Goal: Task Accomplishment & Management: Manage account settings

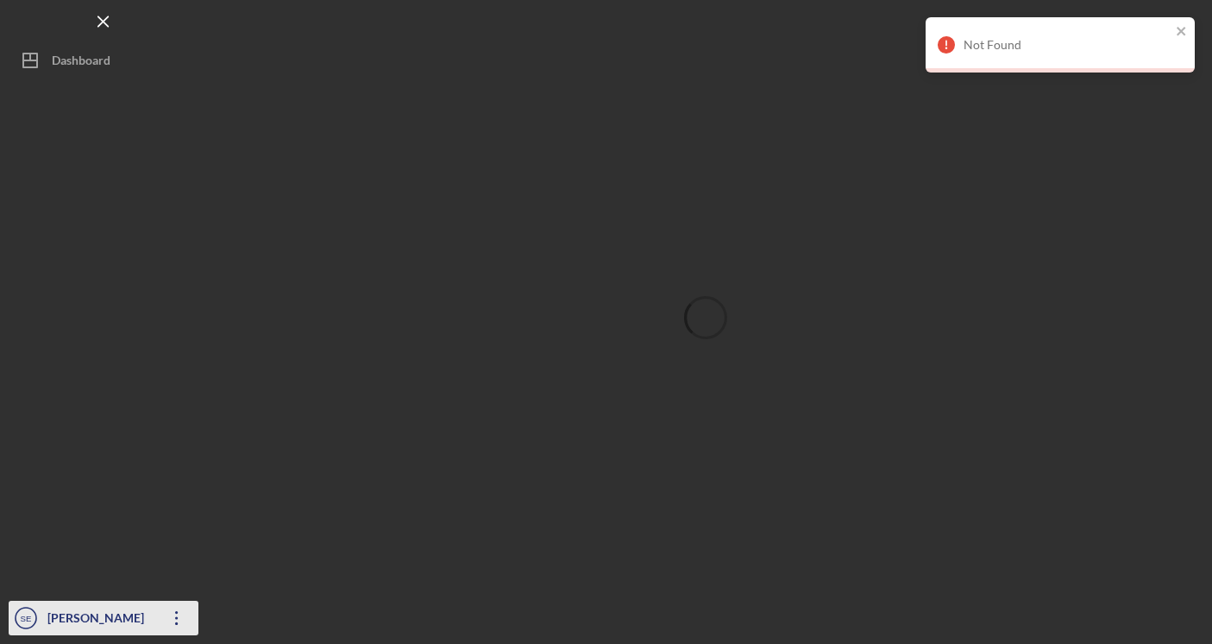
click at [117, 610] on div "[PERSON_NAME]" at bounding box center [99, 619] width 112 height 39
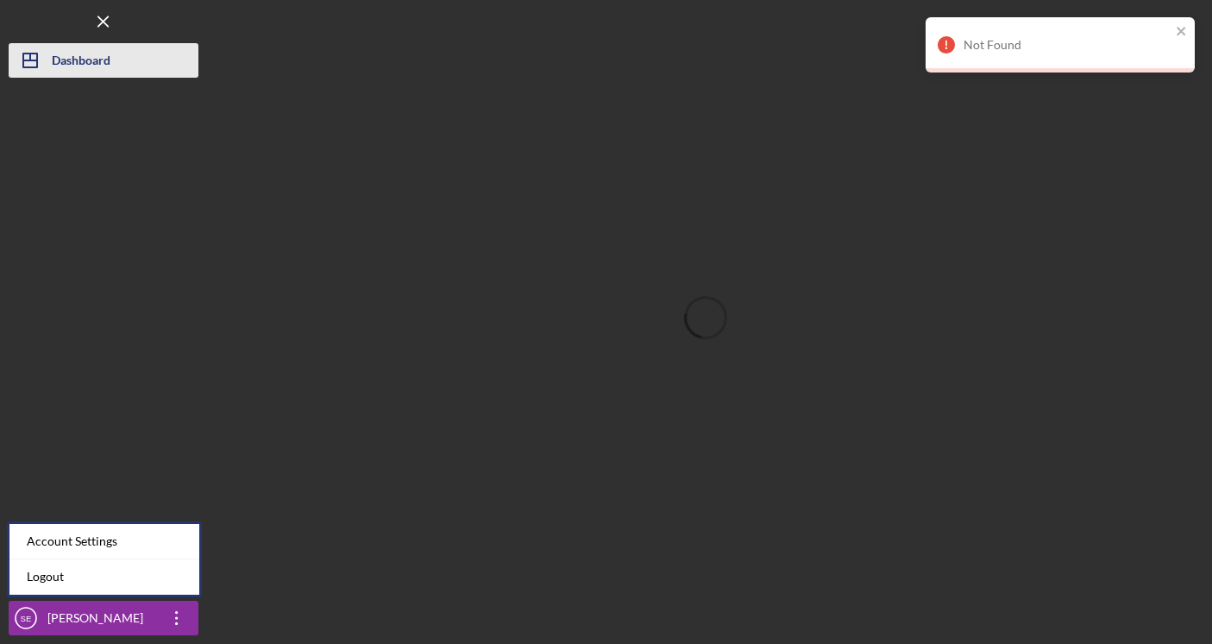
click at [52, 61] on div "Dashboard" at bounding box center [81, 62] width 59 height 39
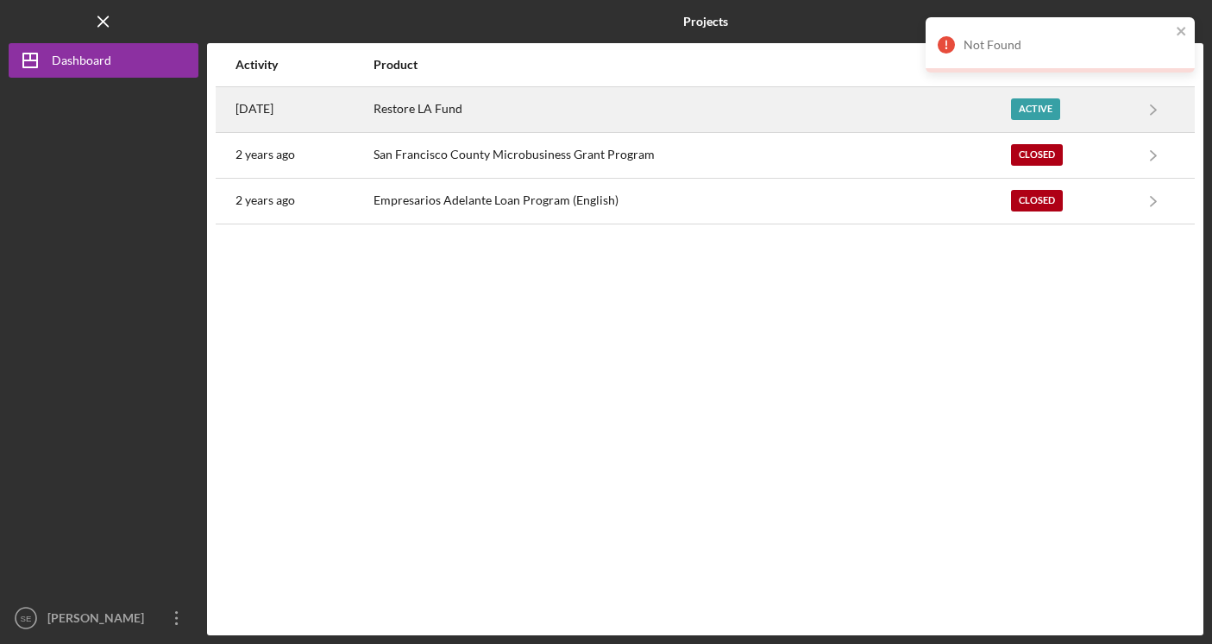
click at [556, 106] on div "Restore LA Fund" at bounding box center [692, 109] width 636 height 43
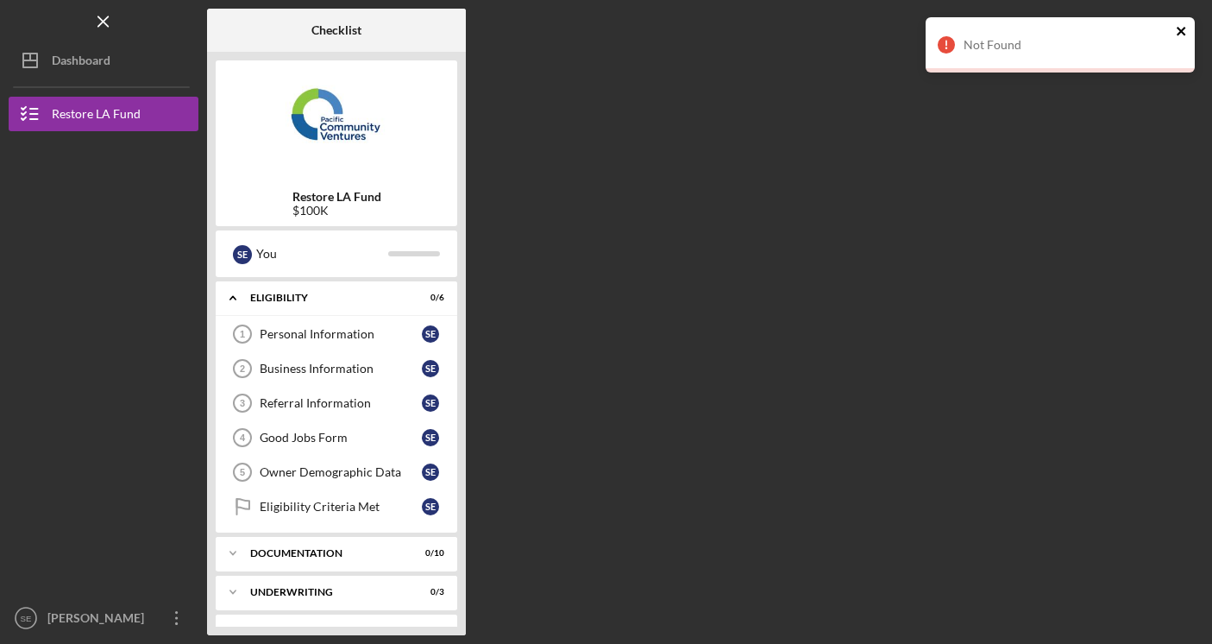
click at [1182, 29] on icon "close" at bounding box center [1181, 31] width 9 height 9
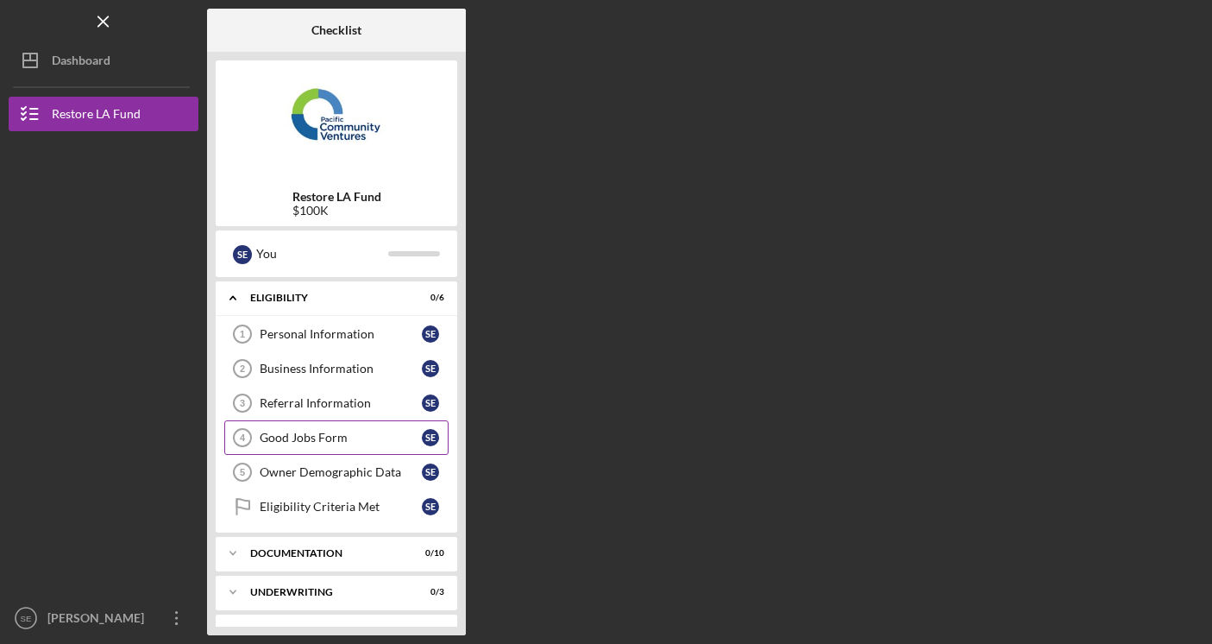
click at [329, 437] on div "Good Jobs Form" at bounding box center [341, 437] width 162 height 14
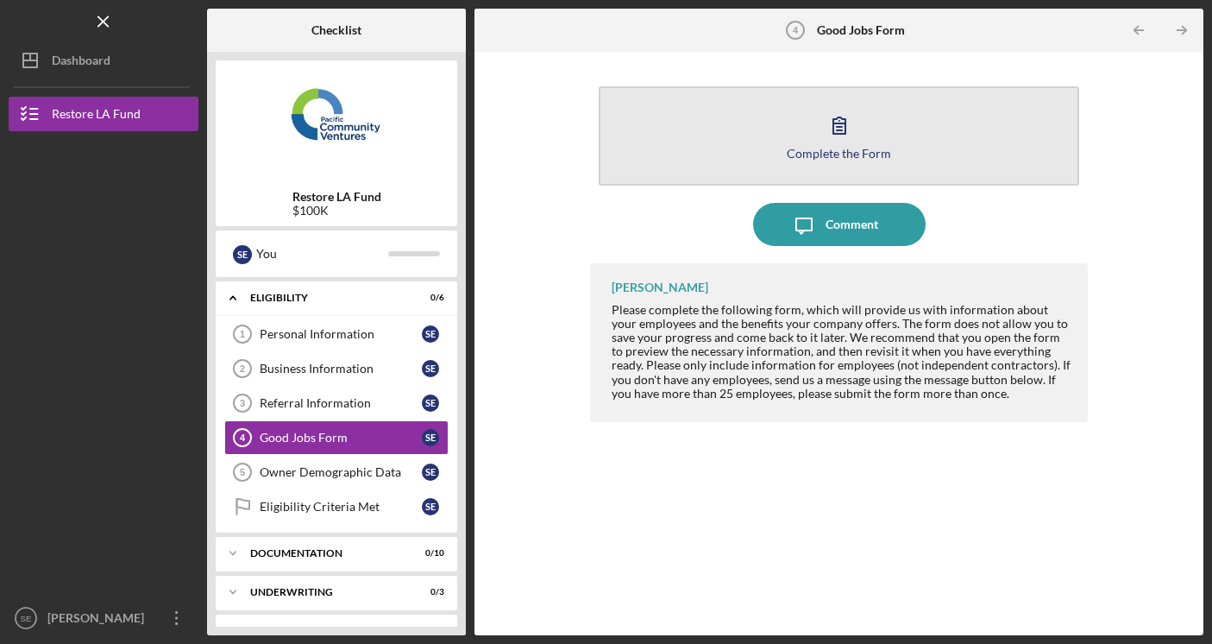
click at [712, 177] on button "Complete the Form Form" at bounding box center [839, 135] width 481 height 99
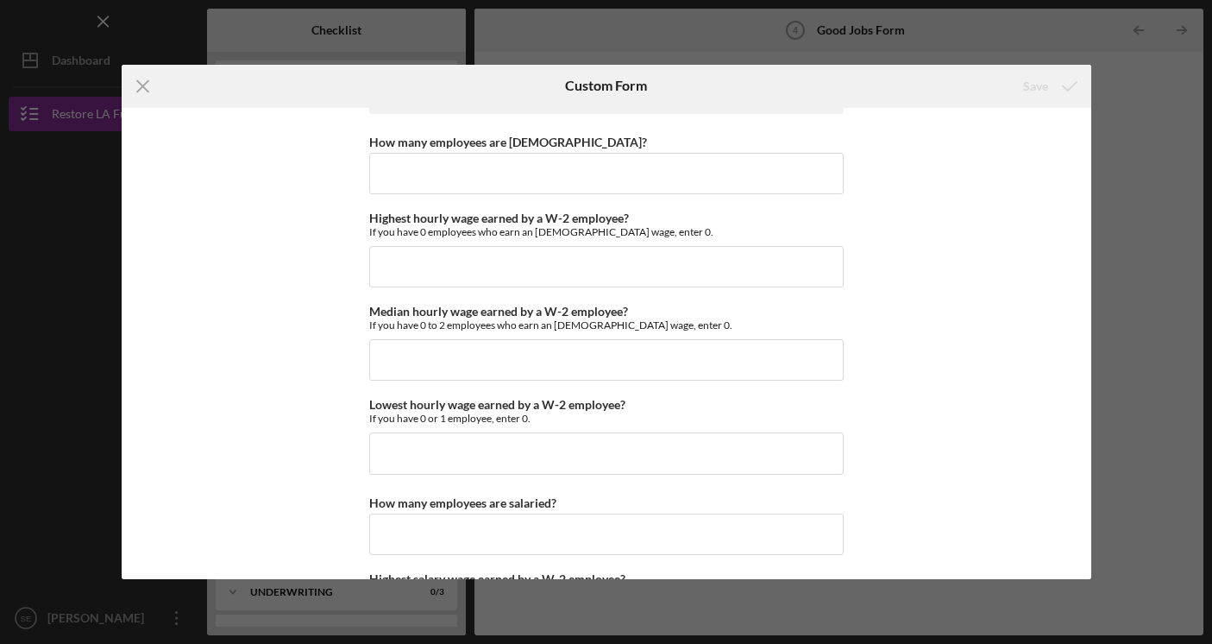
scroll to position [3459, 0]
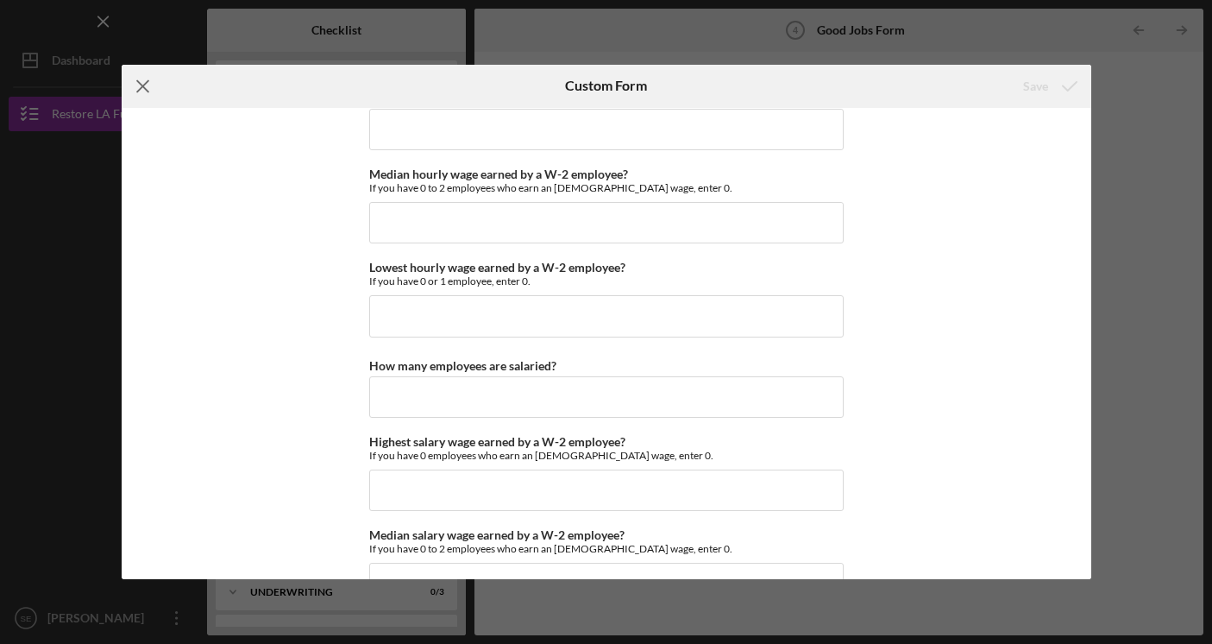
click at [135, 90] on icon "Icon/Menu Close" at bounding box center [143, 86] width 43 height 43
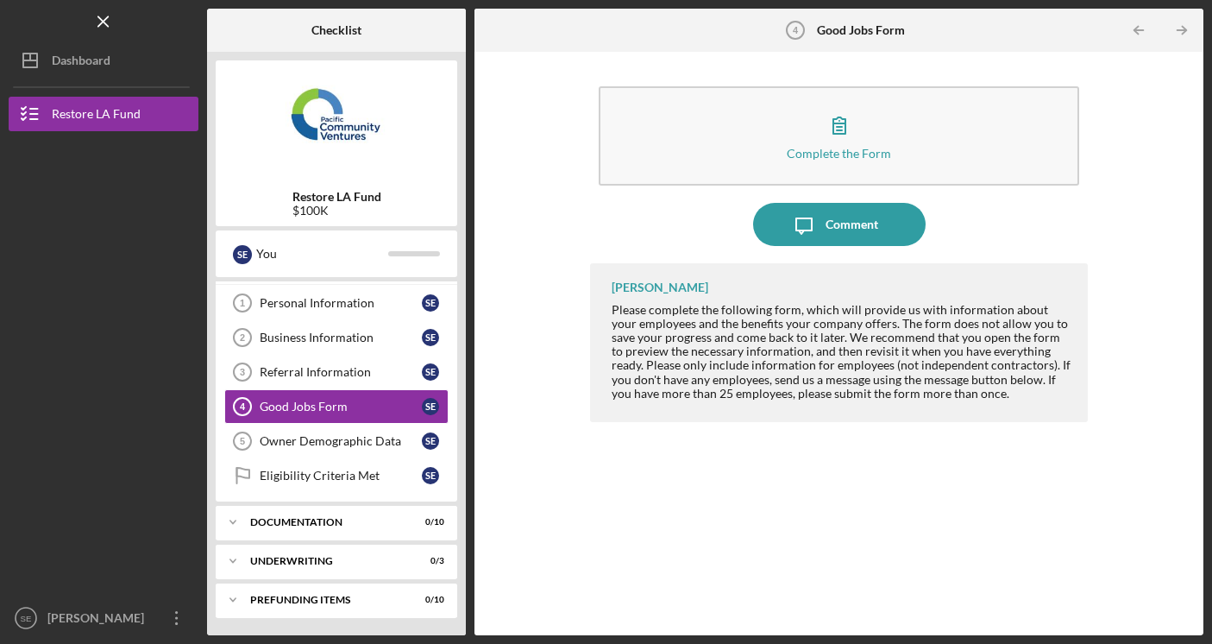
scroll to position [31, 0]
click at [319, 522] on div "Documentation" at bounding box center [342, 522] width 185 height 10
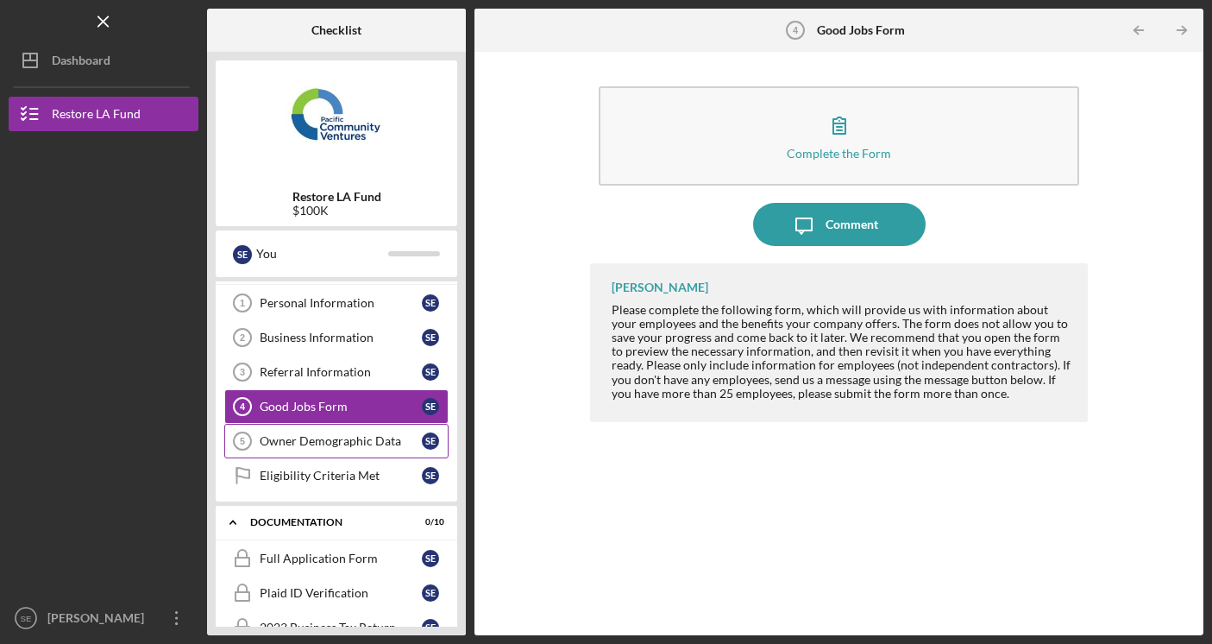
click at [320, 442] on div "Owner Demographic Data" at bounding box center [341, 441] width 162 height 14
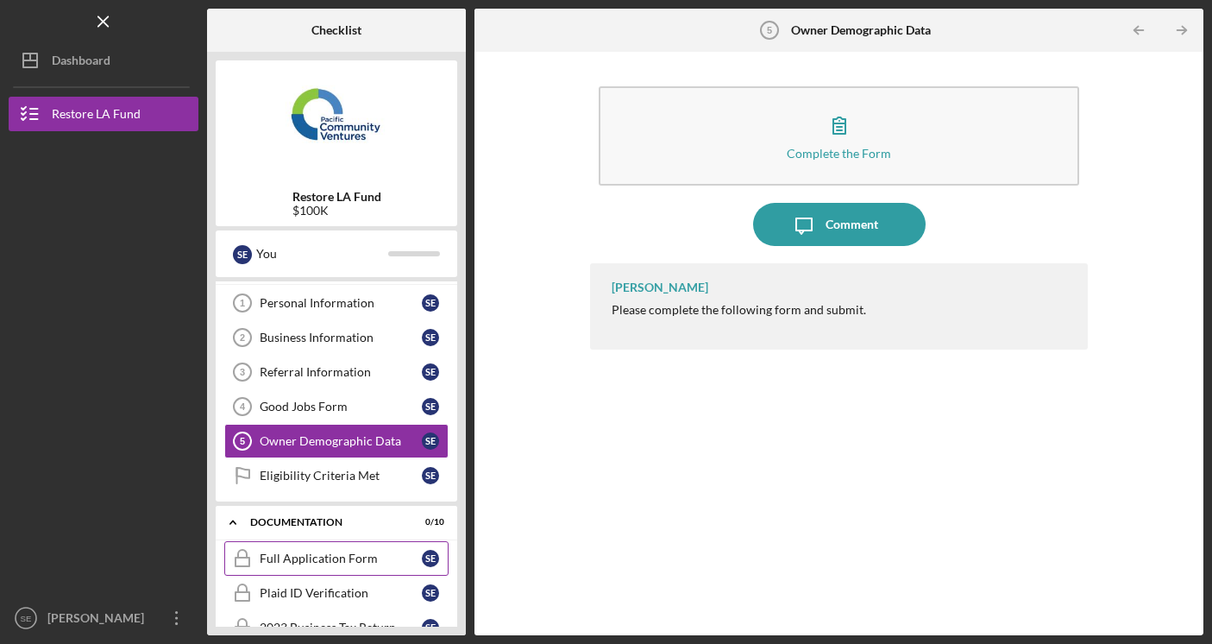
click at [331, 551] on div "Full Application Form" at bounding box center [341, 558] width 162 height 14
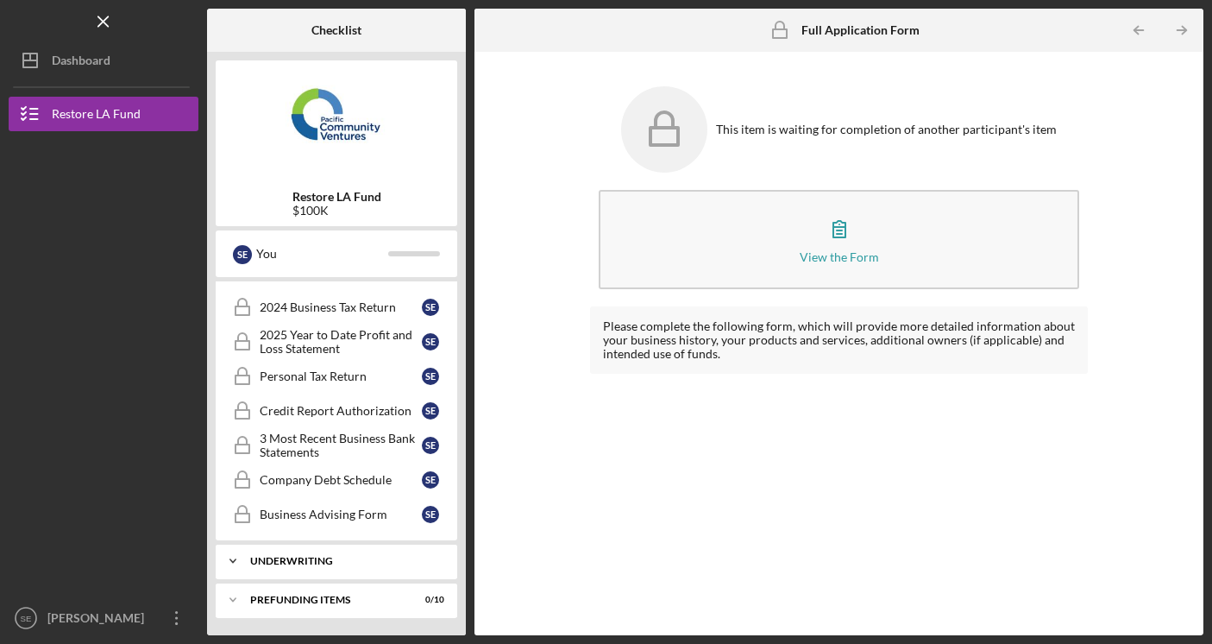
click at [332, 562] on div "Underwriting" at bounding box center [342, 561] width 185 height 10
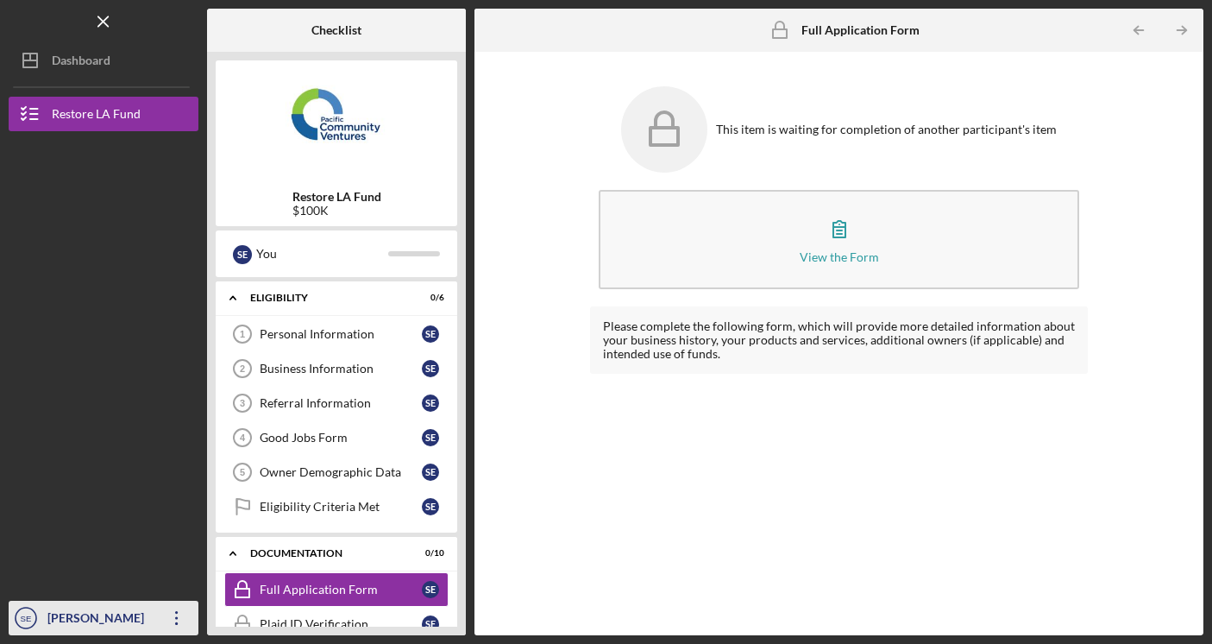
click at [182, 617] on icon "Icon/Overflow" at bounding box center [176, 617] width 43 height 43
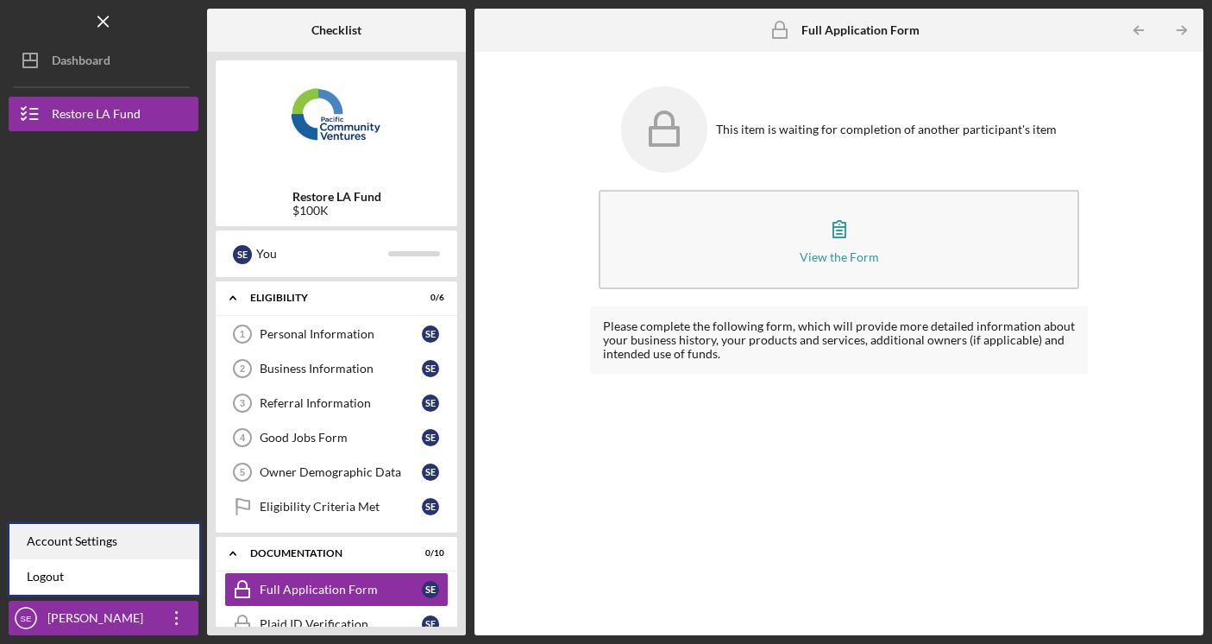
click at [157, 550] on div "Account Settings" at bounding box center [104, 541] width 190 height 35
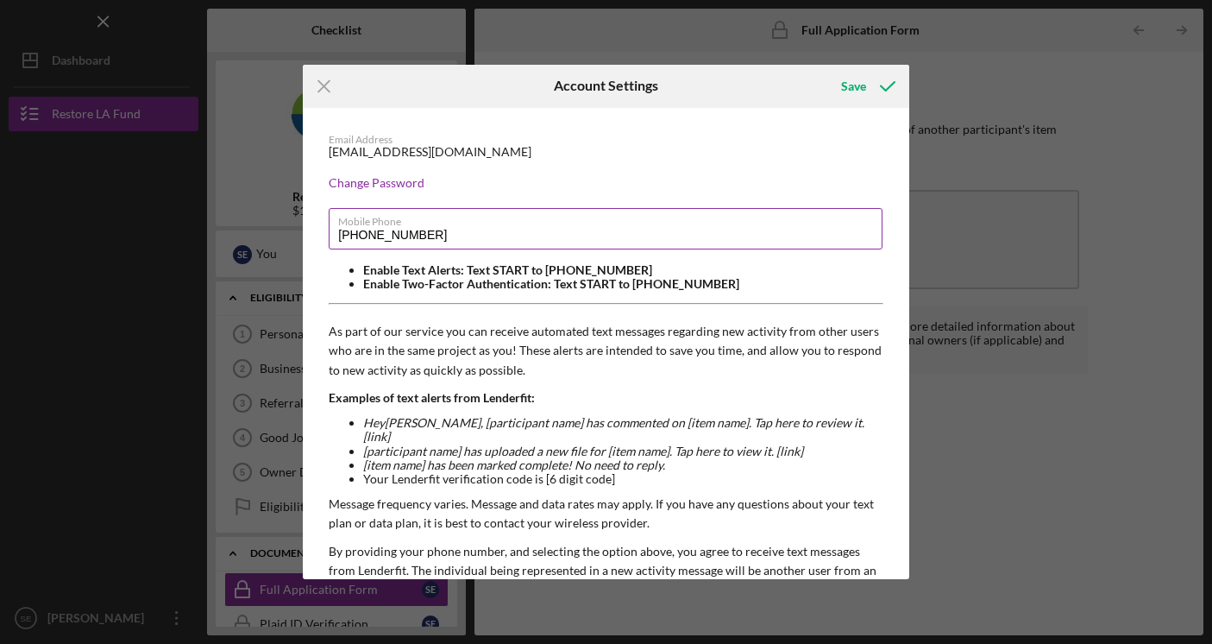
click at [374, 236] on input "[PHONE_NUMBER]" at bounding box center [606, 228] width 554 height 41
click at [397, 236] on input "[PHONE_NUMBER]" at bounding box center [606, 228] width 554 height 41
click at [423, 236] on input "[PHONE_NUMBER]" at bounding box center [606, 228] width 554 height 41
click at [391, 138] on div "Email Address" at bounding box center [606, 140] width 555 height 12
click at [422, 237] on input "[PHONE_NUMBER]" at bounding box center [606, 228] width 554 height 41
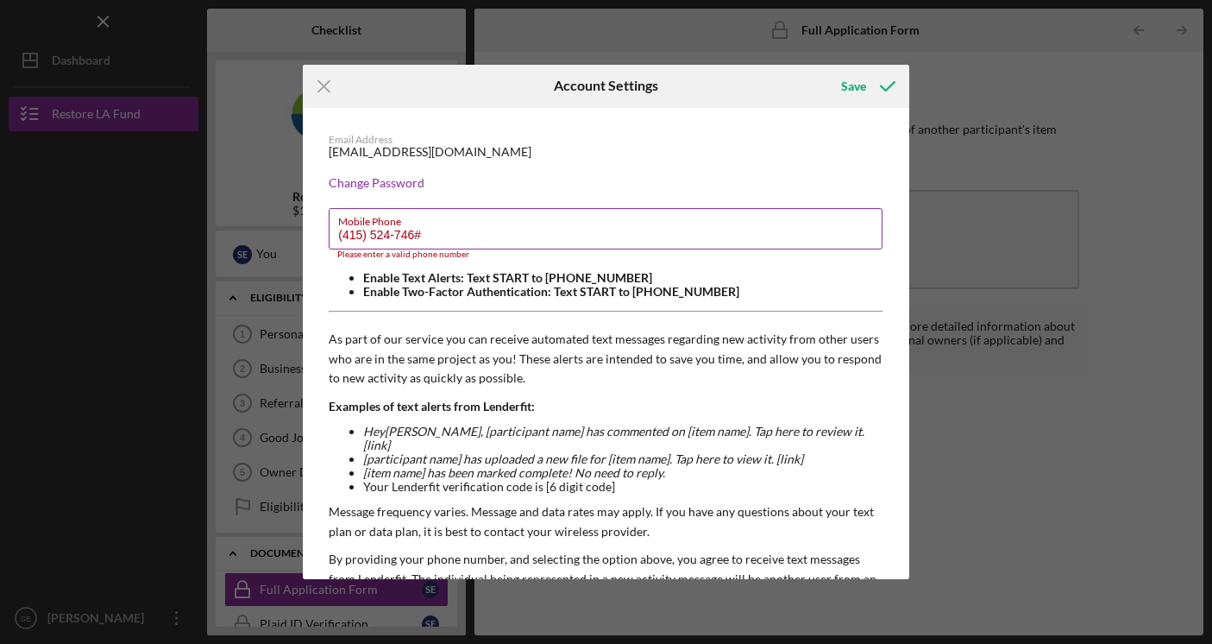
type input "[PHONE_NUMBER]"
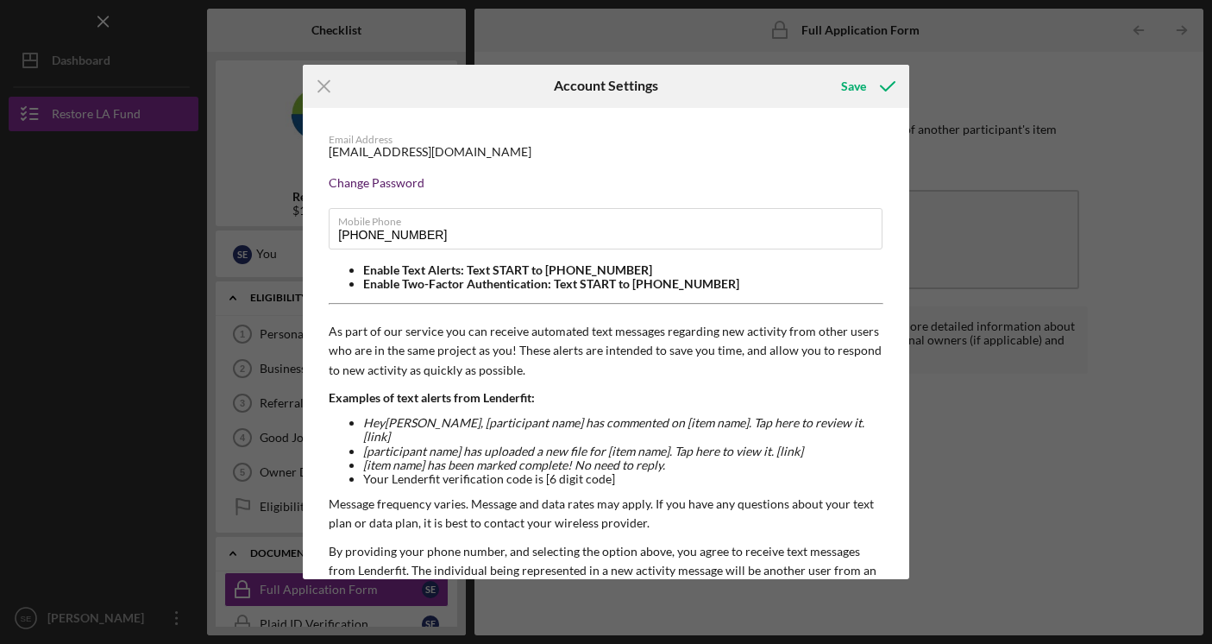
click at [545, 176] on div "Change Password" at bounding box center [606, 183] width 555 height 14
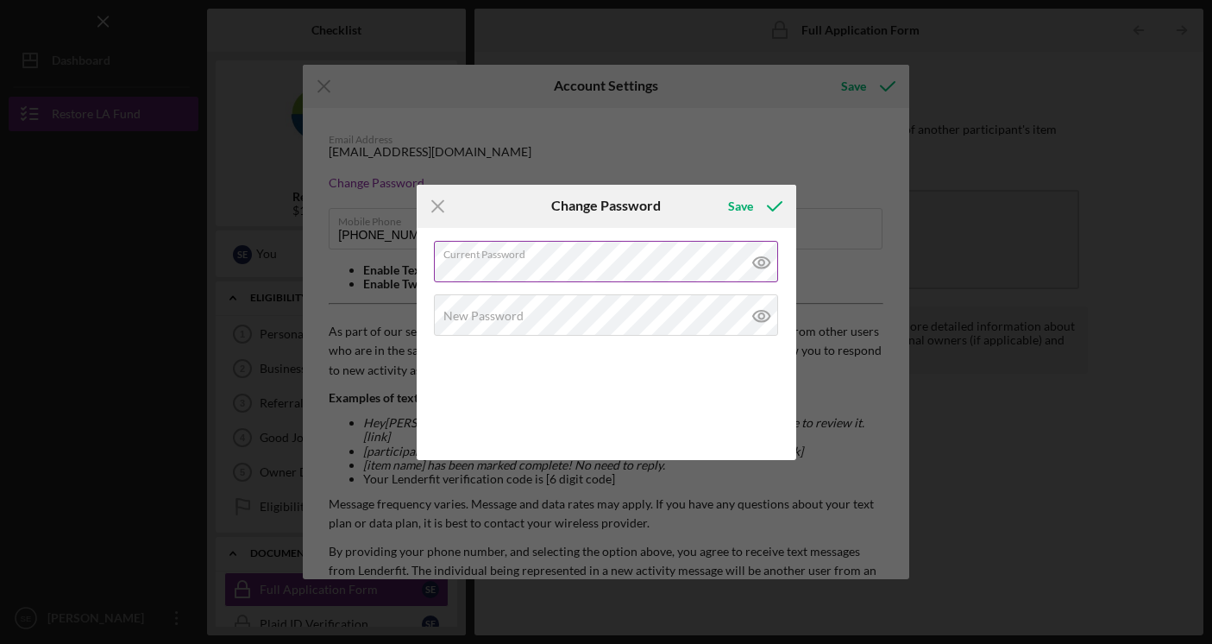
click at [752, 255] on icon at bounding box center [761, 262] width 43 height 43
click at [514, 313] on label "New Password" at bounding box center [483, 316] width 80 height 14
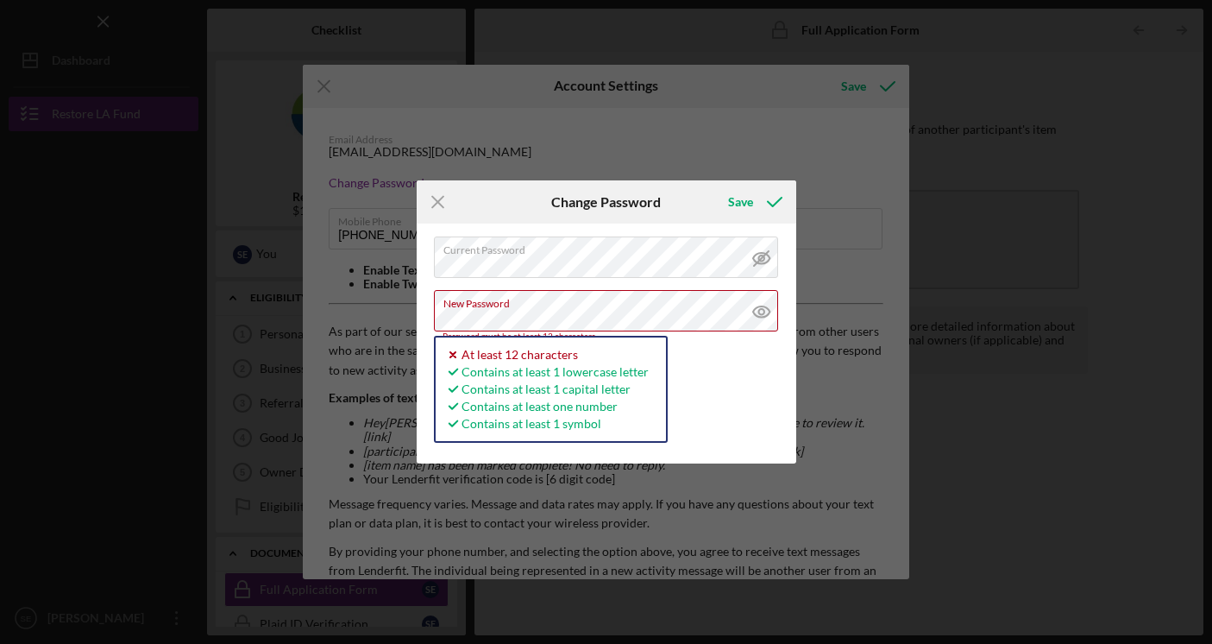
click at [801, 398] on div "Icon/Menu Close Change Password Save Current Password New Password Password mus…" at bounding box center [606, 322] width 1212 height 644
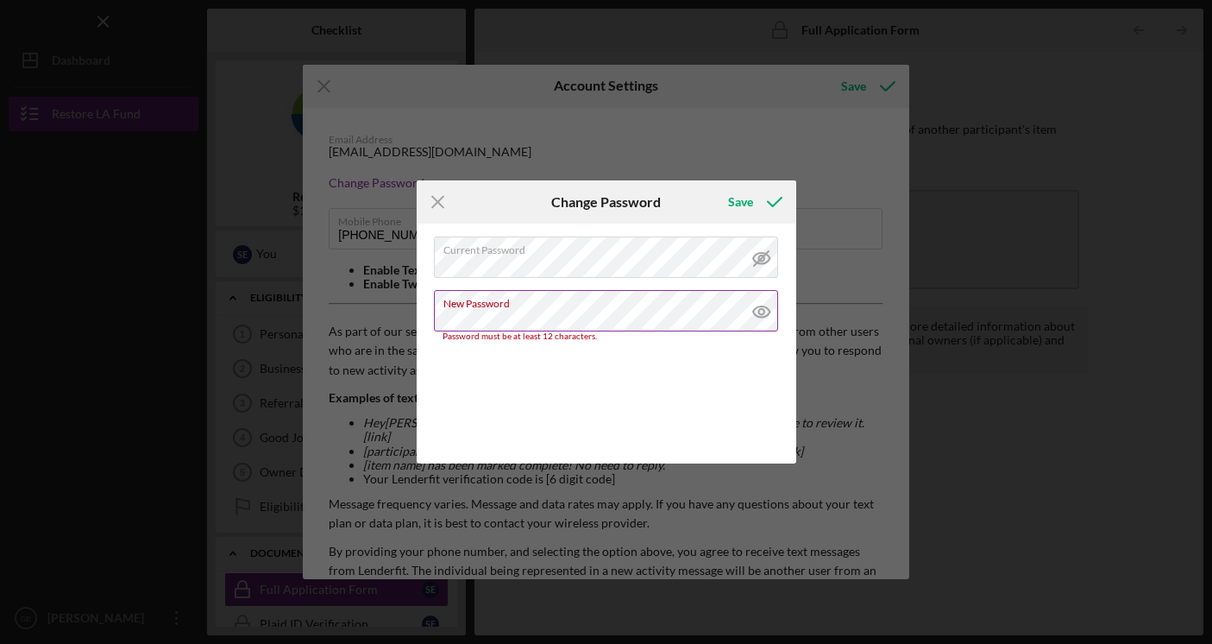
click at [760, 311] on icon at bounding box center [761, 311] width 43 height 43
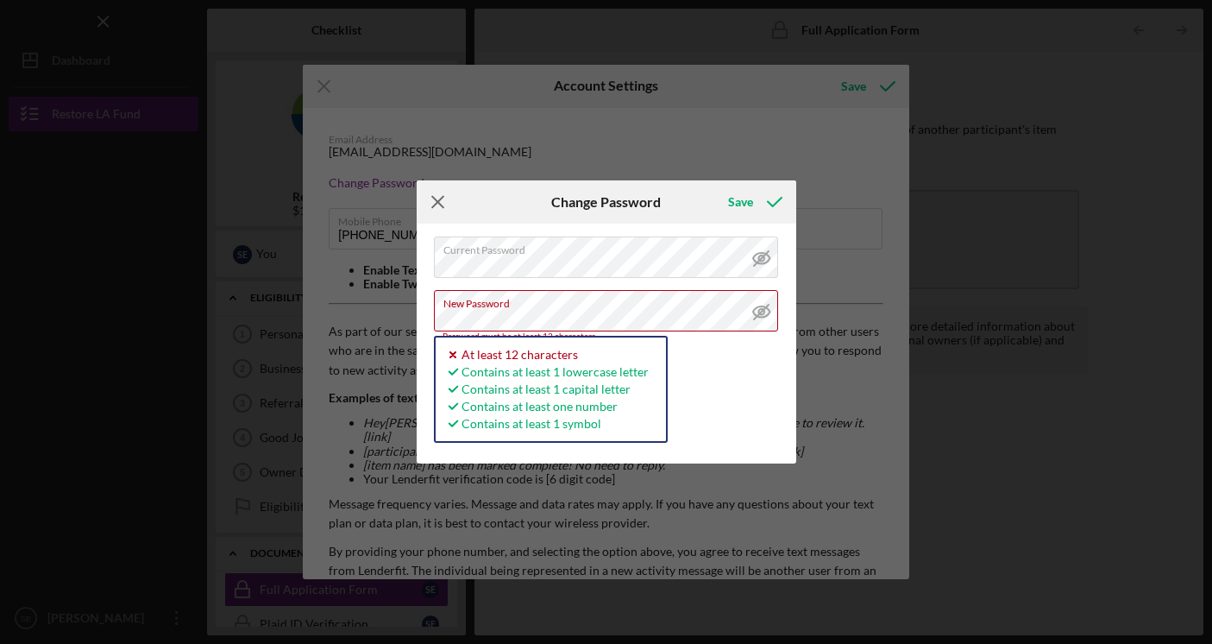
click at [430, 200] on icon "Icon/Menu Close" at bounding box center [438, 201] width 43 height 43
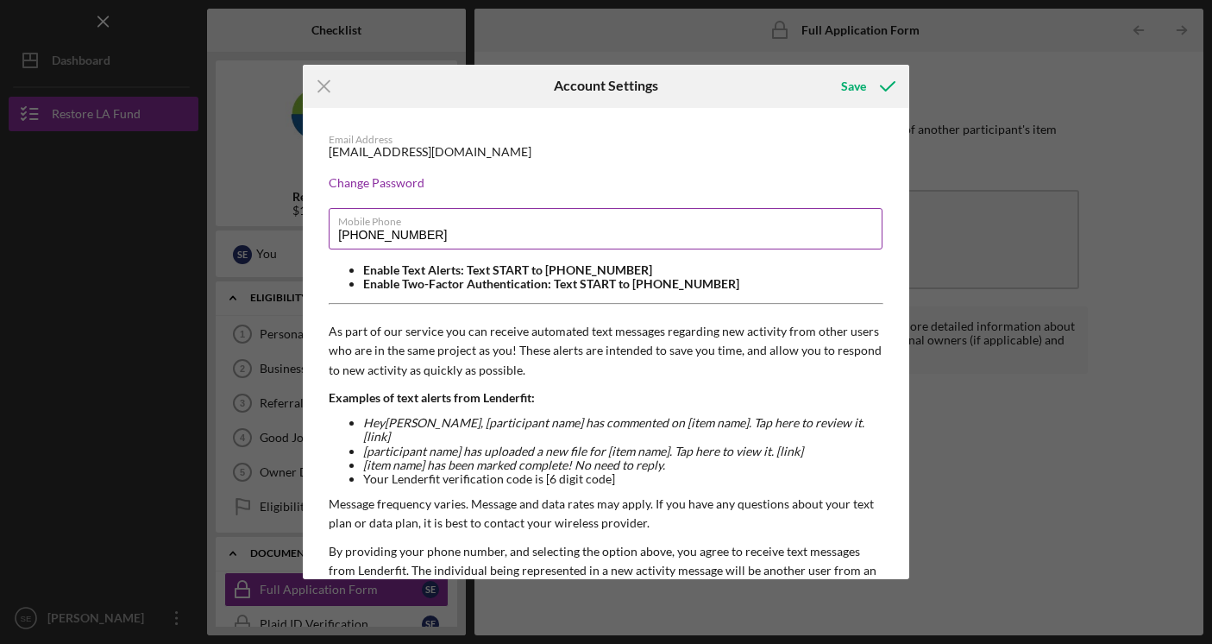
click at [443, 232] on input "[PHONE_NUMBER]" at bounding box center [606, 228] width 554 height 41
click at [867, 92] on icon "submit" at bounding box center [887, 86] width 43 height 43
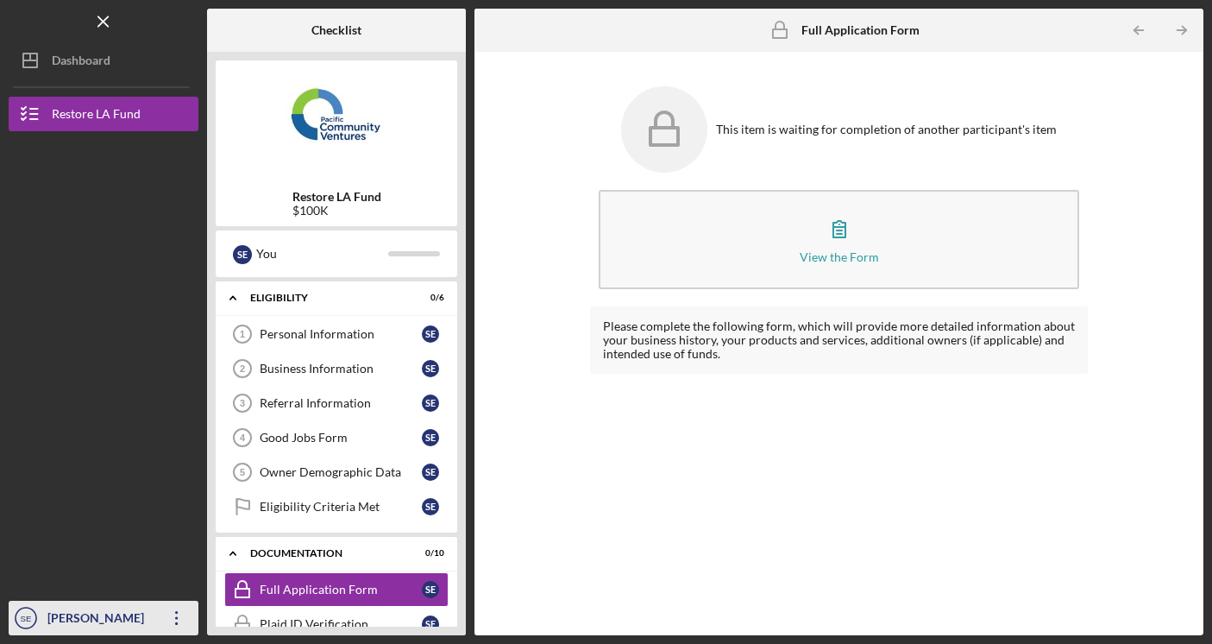
click at [174, 623] on icon "Icon/Overflow" at bounding box center [176, 617] width 43 height 43
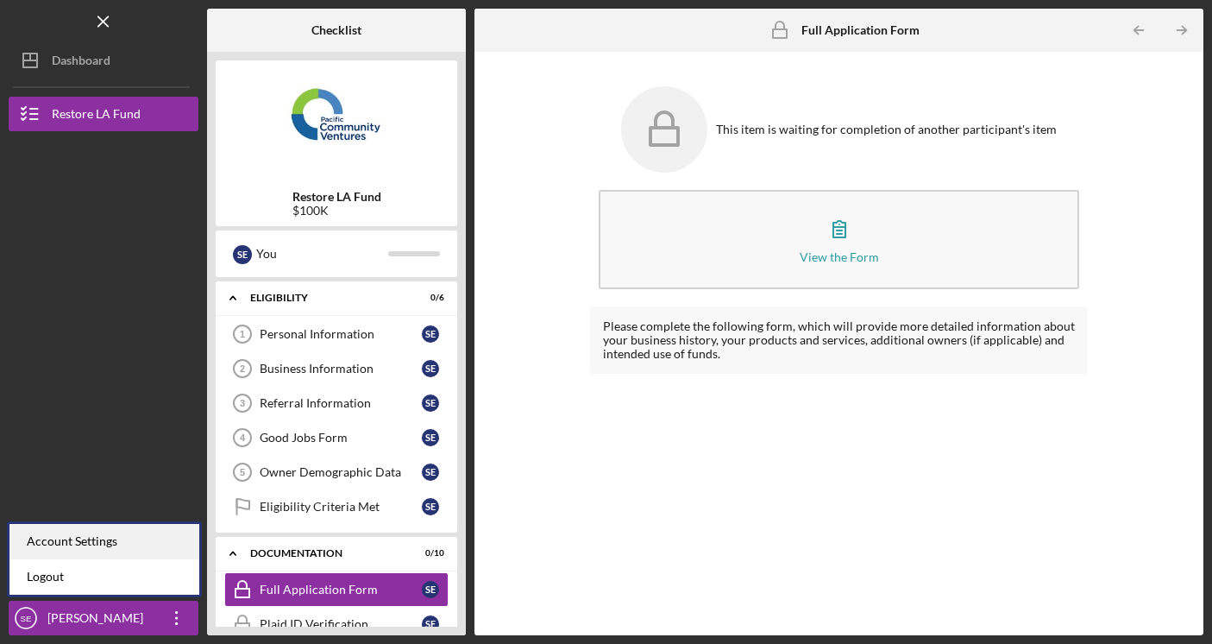
click at [144, 540] on div "Account Settings" at bounding box center [104, 541] width 190 height 35
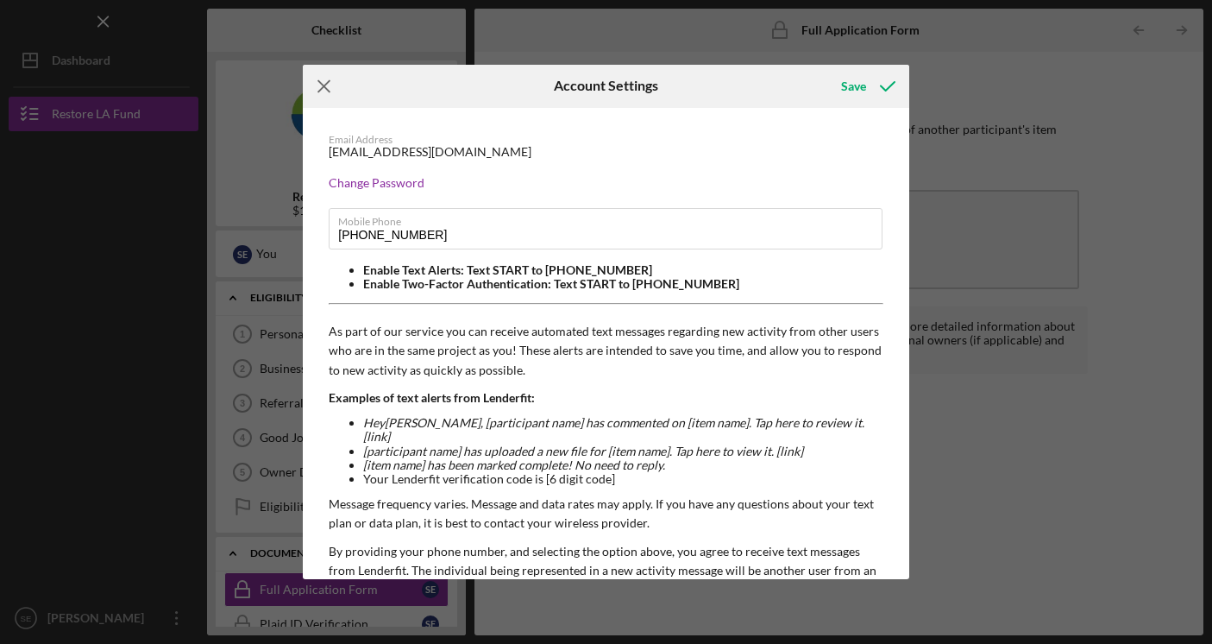
click at [326, 86] on icon "Icon/Menu Close" at bounding box center [324, 86] width 43 height 43
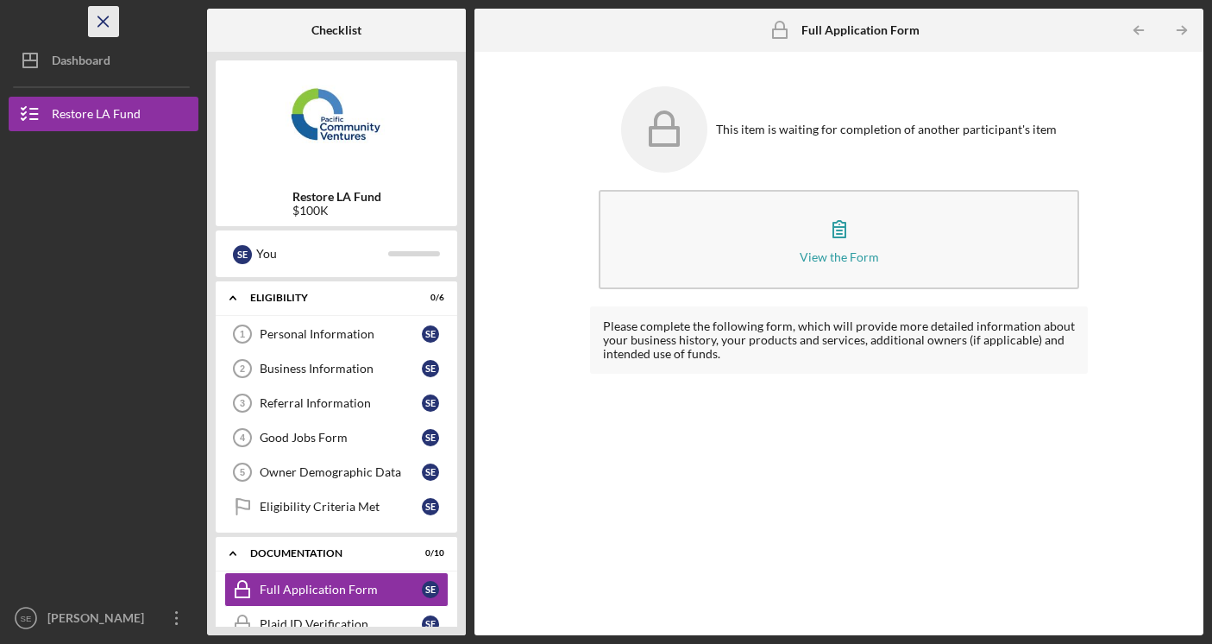
click at [115, 25] on icon "Icon/Menu Close" at bounding box center [104, 22] width 39 height 39
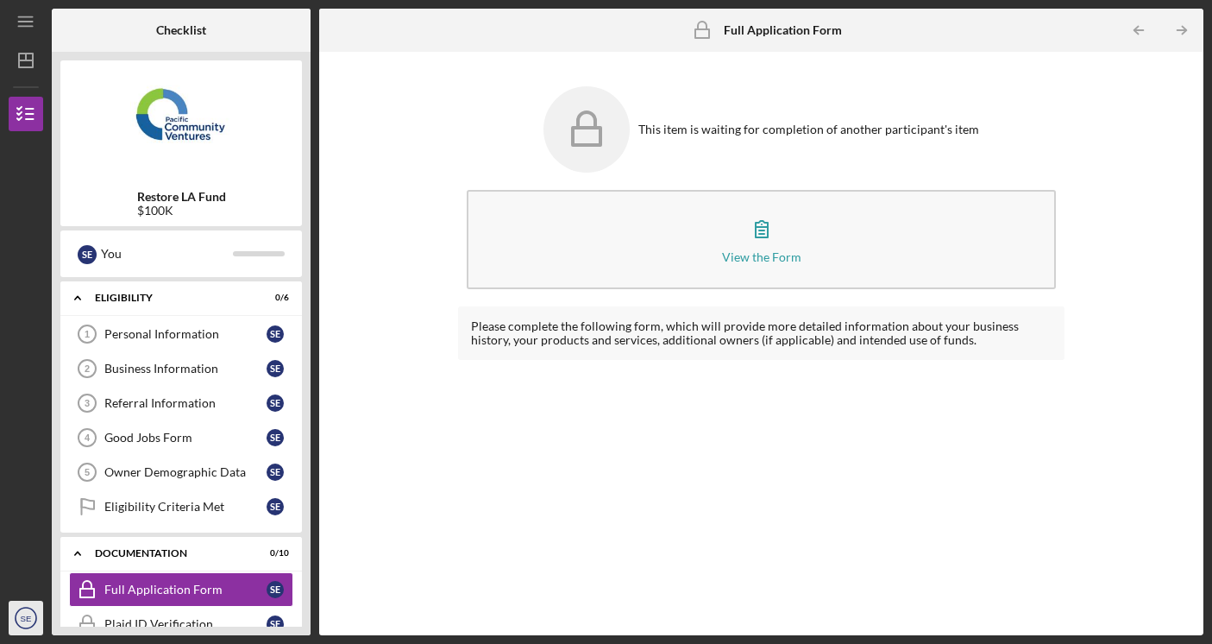
click at [34, 630] on icon "SE" at bounding box center [26, 617] width 35 height 43
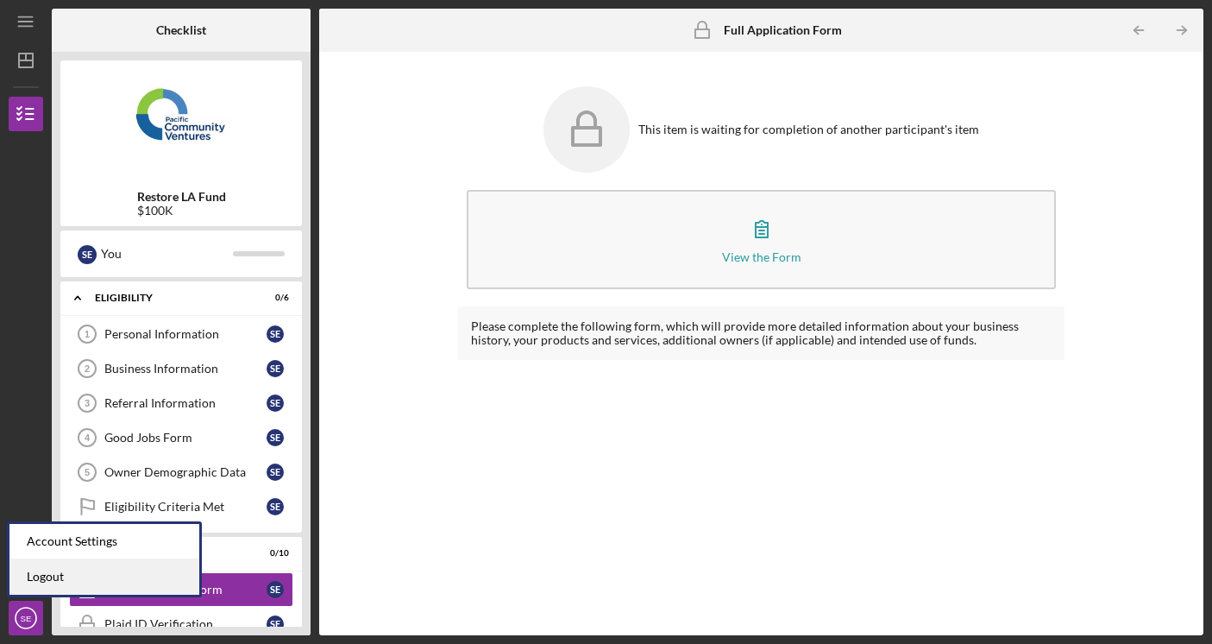
click at [53, 577] on link "Logout" at bounding box center [104, 576] width 190 height 35
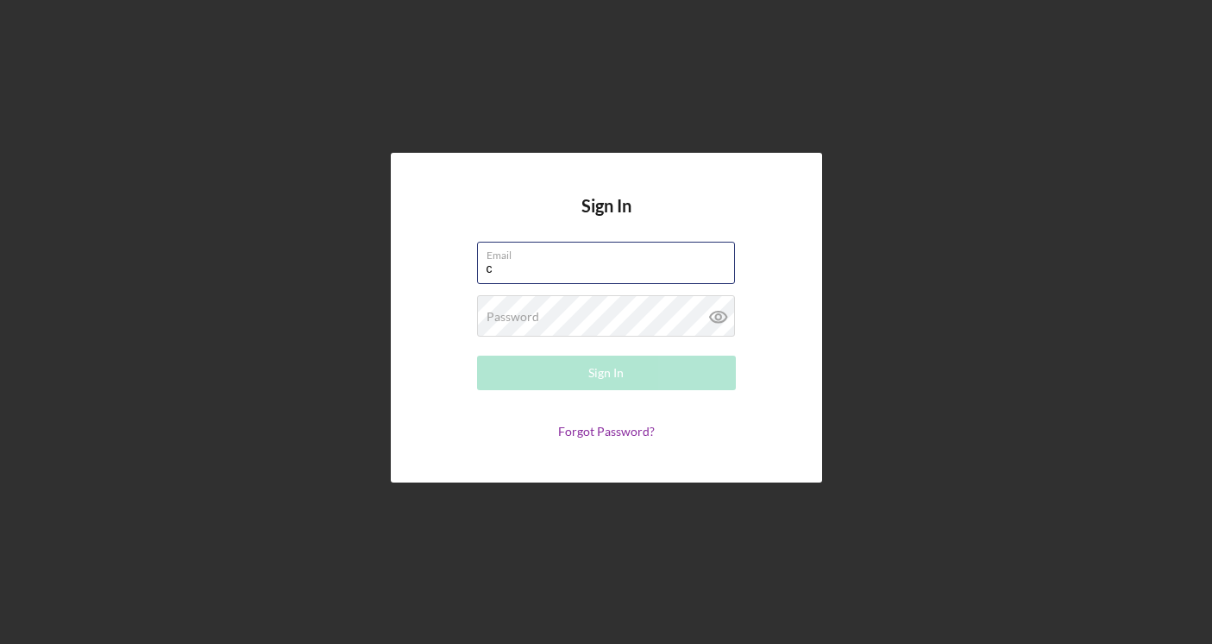
type input "[EMAIL_ADDRESS][DOMAIN_NAME]"
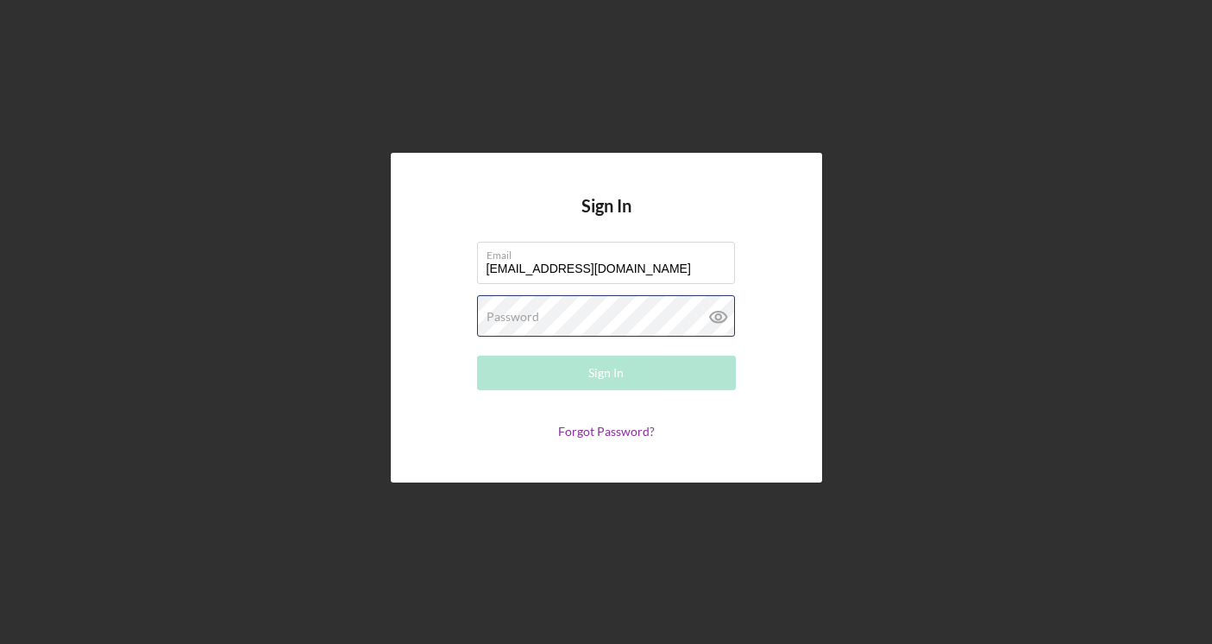
click at [606, 373] on button "Sign In" at bounding box center [606, 372] width 259 height 35
